Goal: Information Seeking & Learning: Learn about a topic

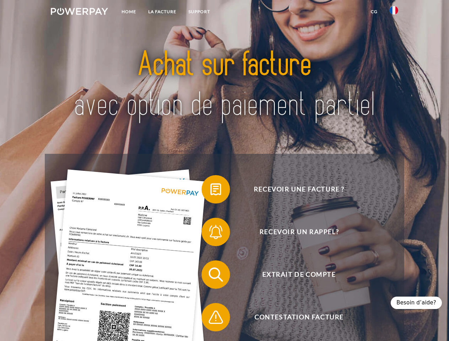
click at [79, 12] on img at bounding box center [79, 11] width 57 height 7
click at [394, 12] on img at bounding box center [394, 10] width 9 height 9
click at [374, 12] on link "CG" at bounding box center [374, 11] width 19 height 13
click at [210, 191] on span at bounding box center [205, 190] width 36 height 36
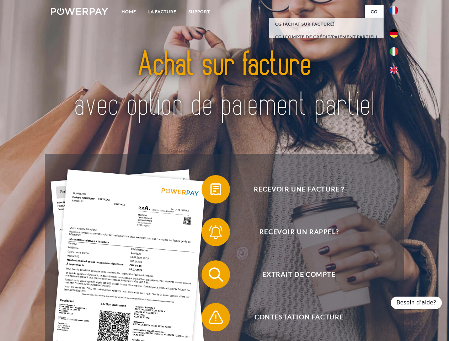
click at [210, 234] on span at bounding box center [205, 232] width 36 height 36
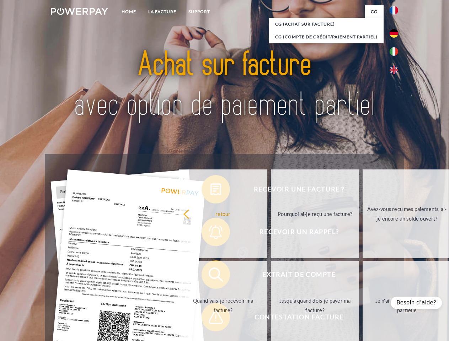
click at [271, 276] on link "Jusqu'à quand dois-je payer ma facture?" at bounding box center [315, 305] width 89 height 89
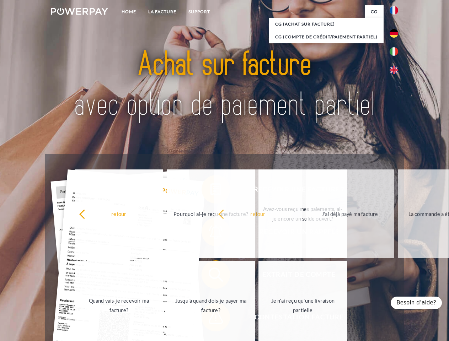
click at [210, 319] on span at bounding box center [205, 318] width 36 height 36
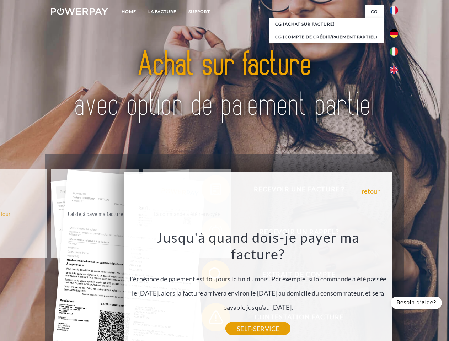
click at [419, 303] on div "Besoin d’aide?" at bounding box center [416, 303] width 51 height 12
